Goal: Navigation & Orientation: Find specific page/section

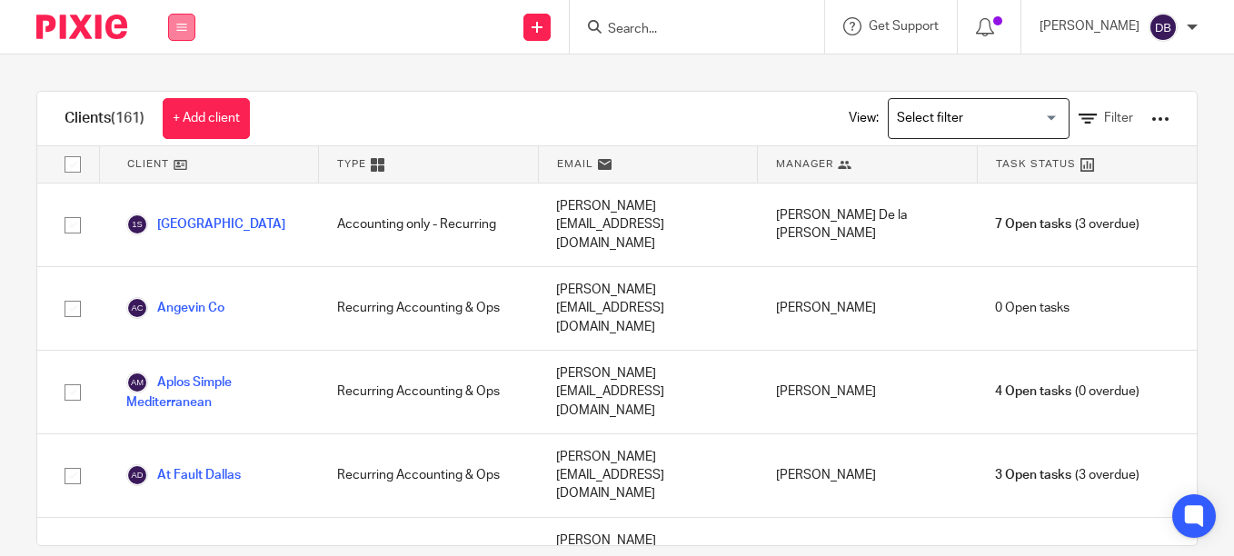
click at [172, 28] on button at bounding box center [181, 27] width 27 height 27
click at [172, 78] on link "Work" at bounding box center [171, 84] width 29 height 13
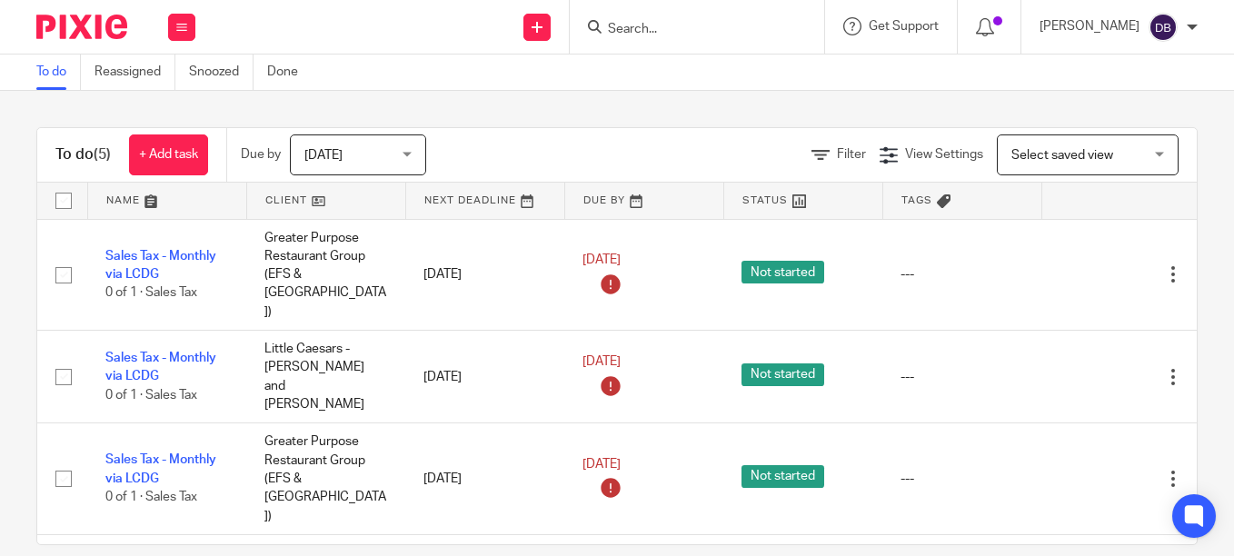
click at [1152, 214] on th at bounding box center [1120, 201] width 159 height 36
